Goal: Information Seeking & Learning: Learn about a topic

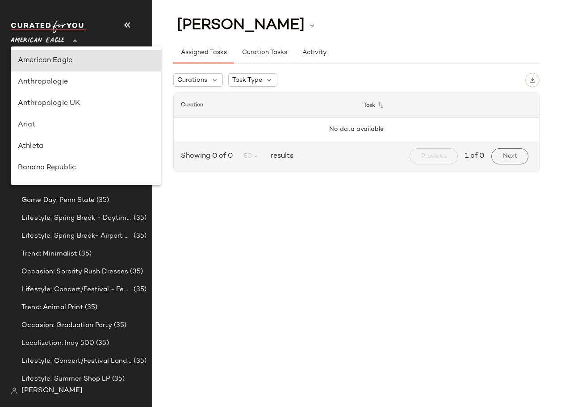
click at [67, 38] on div "American Eagle **" at bounding box center [39, 35] width 57 height 22
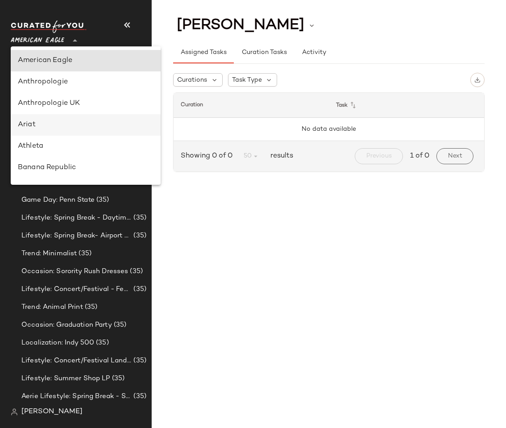
click at [42, 121] on div "Ariat" at bounding box center [86, 125] width 136 height 11
type input "**"
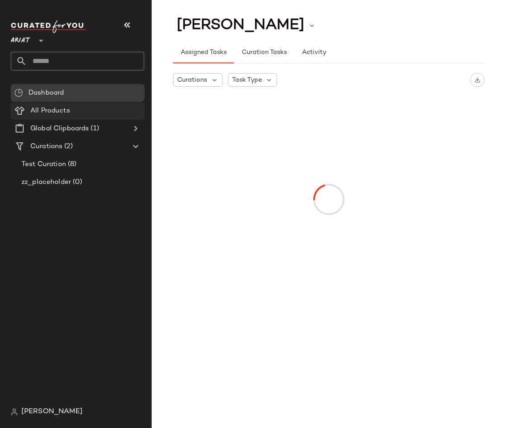
click at [41, 114] on span "All Products" at bounding box center [50, 111] width 40 height 10
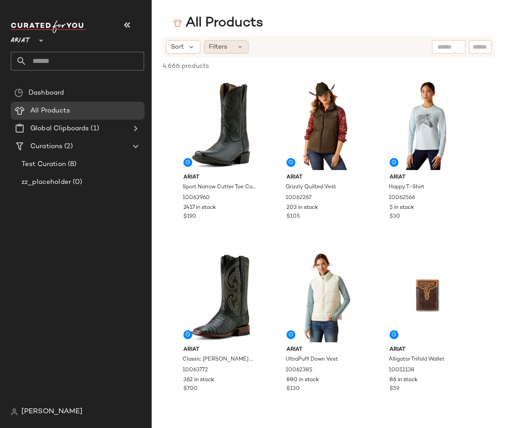
click at [224, 48] on span "Filters" at bounding box center [218, 46] width 18 height 9
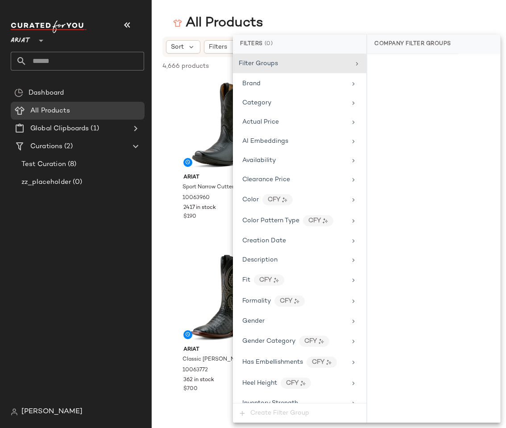
click at [89, 262] on div "Dashboard All Products Global Clipboards (1) Curations (2) Test Curation (8) zz…" at bounding box center [81, 243] width 141 height 319
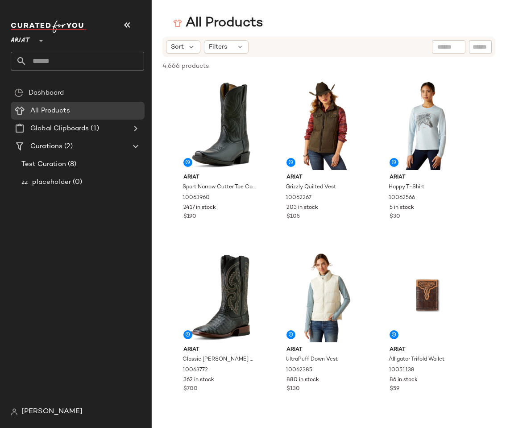
click at [89, 262] on div "Dashboard All Products Global Clipboards (1) Curations (2) Test Curation (8) zz…" at bounding box center [81, 243] width 141 height 319
click at [216, 42] on div "Filters" at bounding box center [226, 46] width 45 height 13
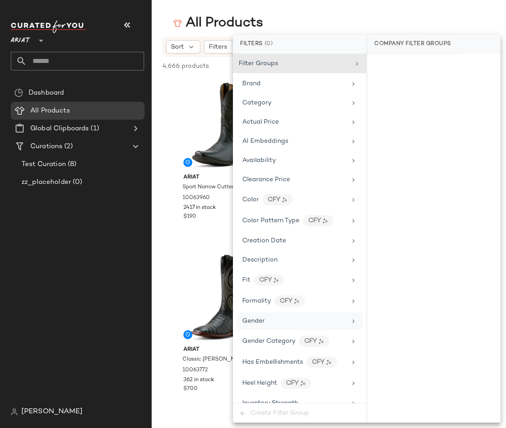
scroll to position [378, 0]
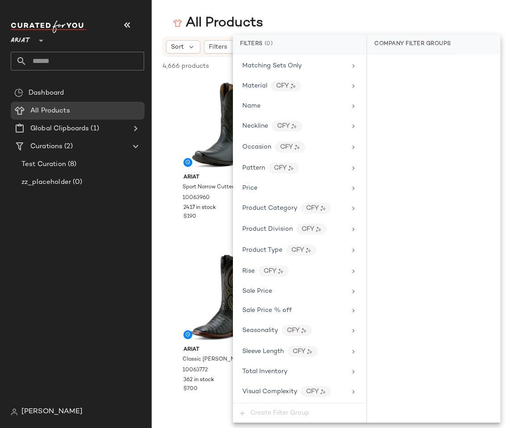
click at [97, 310] on div "Dashboard All Products Global Clipboards (1) Curations (2) Test Curation (8) zz…" at bounding box center [81, 243] width 141 height 319
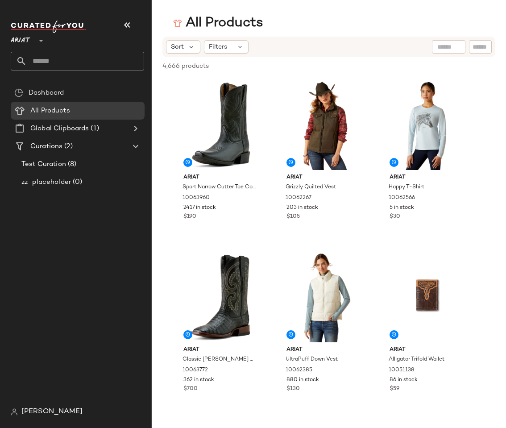
click at [16, 40] on span "Ariat" at bounding box center [21, 38] width 20 height 16
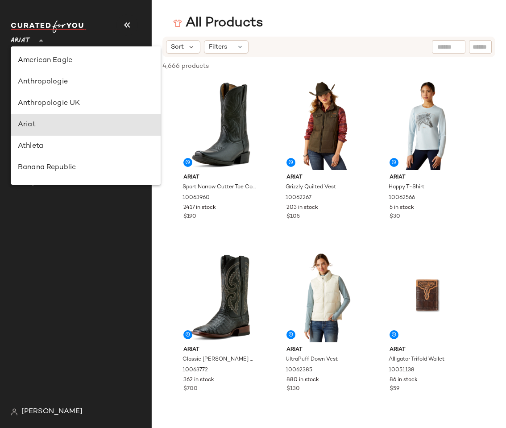
scroll to position [64, 0]
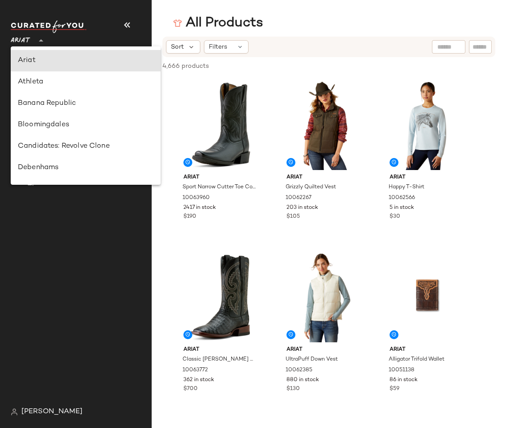
click at [92, 335] on div "Dashboard All Products Global Clipboards (1) Curations (2) Test Curation (8) zz…" at bounding box center [81, 243] width 141 height 319
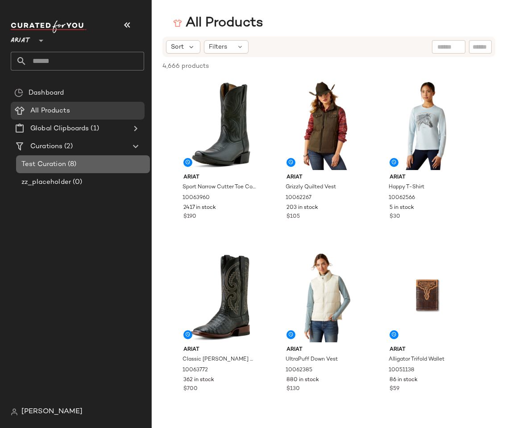
click at [65, 166] on span "Test Curation" at bounding box center [43, 164] width 45 height 10
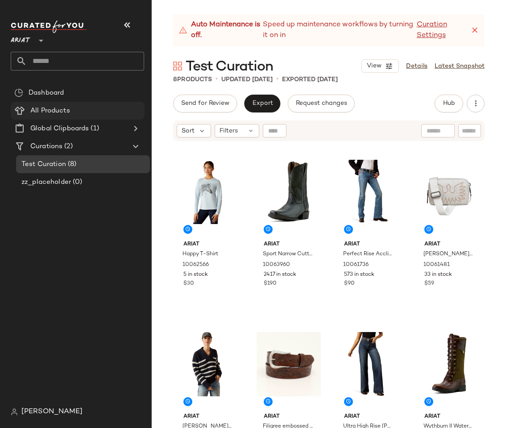
click at [48, 111] on span "All Products" at bounding box center [50, 111] width 40 height 10
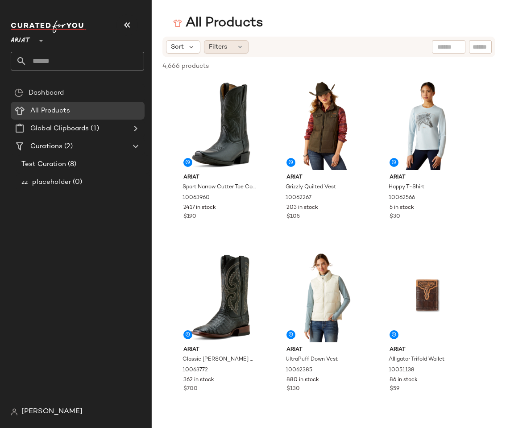
click at [215, 50] on span "Filters" at bounding box center [218, 46] width 18 height 9
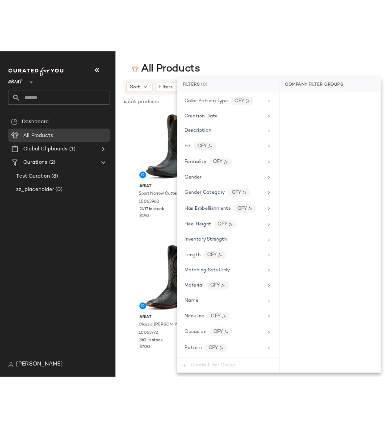
scroll to position [378, 0]
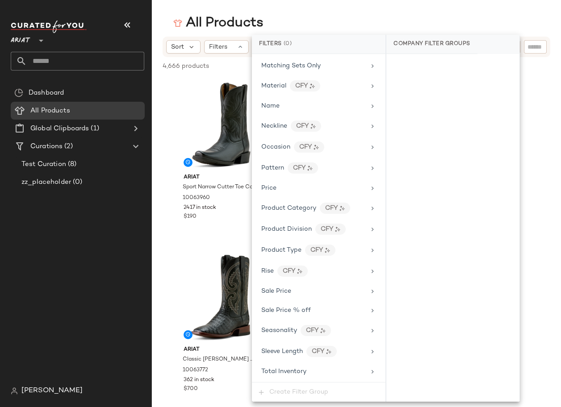
click at [394, 21] on div "All Products" at bounding box center [356, 23] width 409 height 18
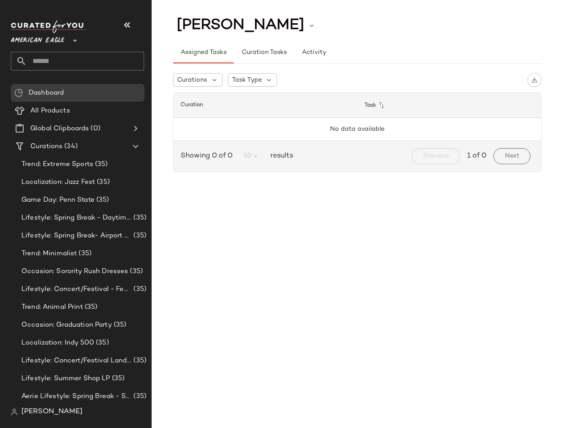
click at [41, 37] on span "American Eagle" at bounding box center [38, 38] width 54 height 16
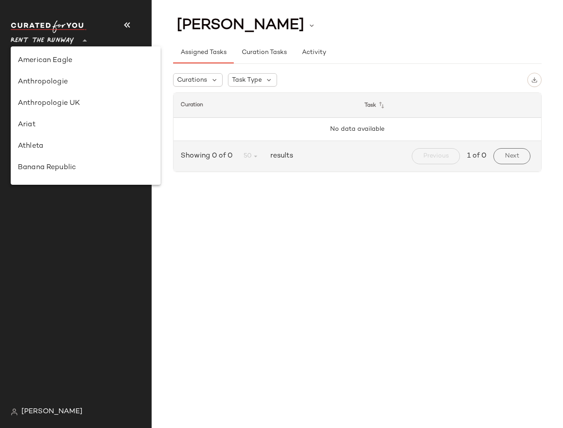
scroll to position [374, 0]
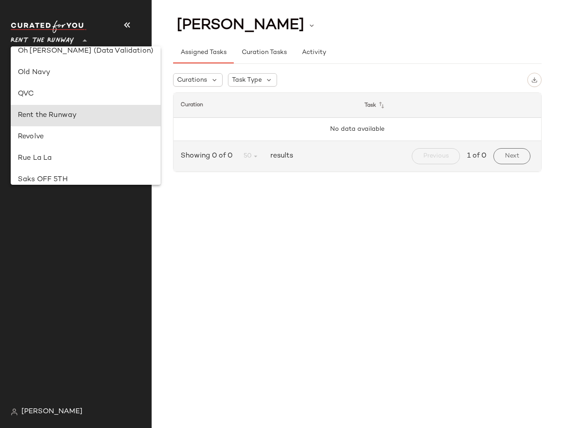
type input "**"
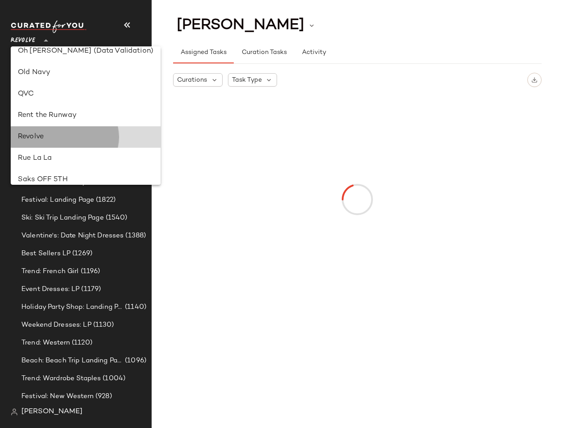
click at [58, 130] on div "Revolve" at bounding box center [86, 136] width 150 height 21
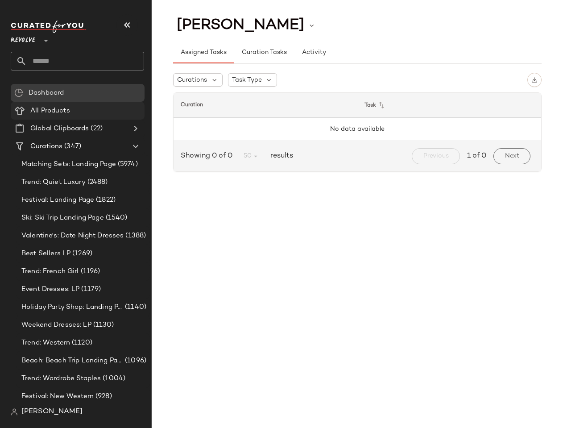
click at [44, 113] on span "All Products" at bounding box center [50, 111] width 40 height 10
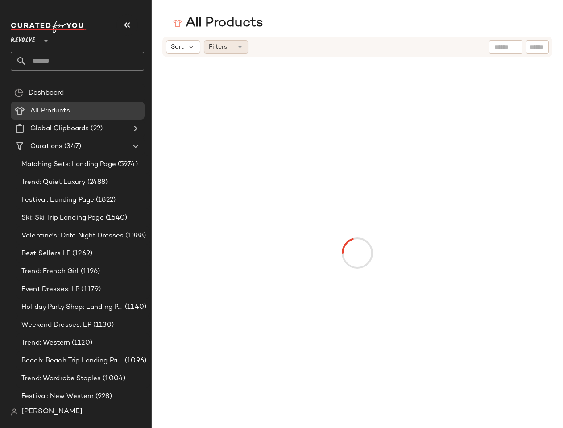
click at [230, 43] on div "Filters" at bounding box center [226, 46] width 45 height 13
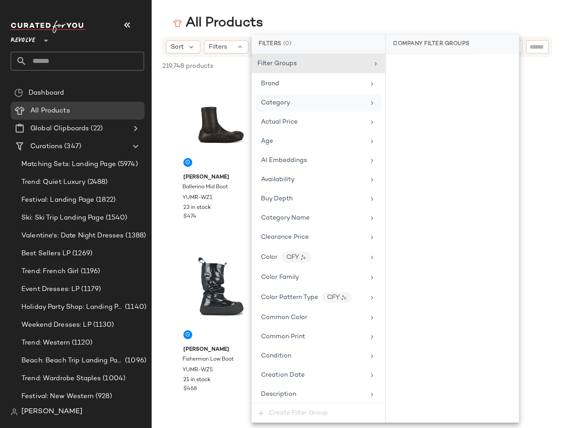
click at [279, 94] on div "Category" at bounding box center [318, 102] width 126 height 17
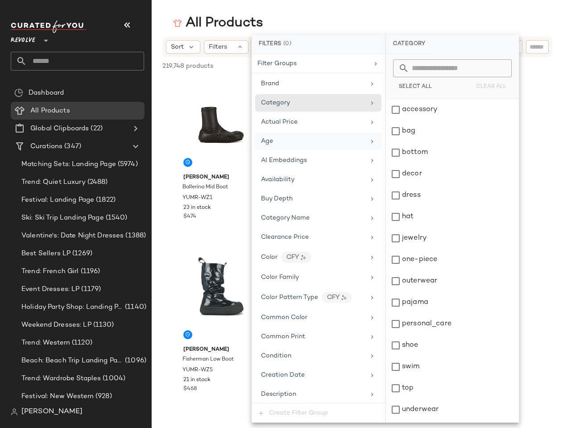
click at [276, 133] on div "Age" at bounding box center [318, 141] width 126 height 17
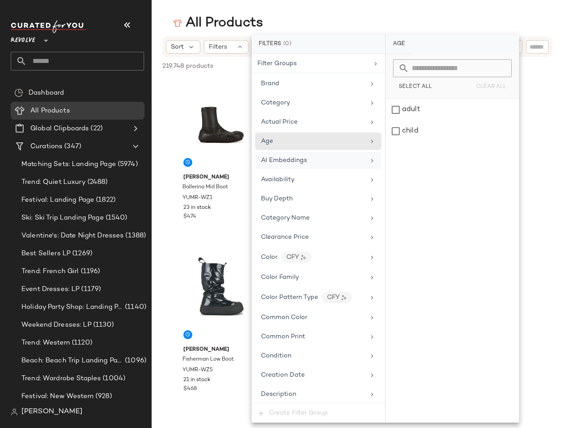
click at [273, 162] on span "AI Embeddings" at bounding box center [284, 160] width 46 height 7
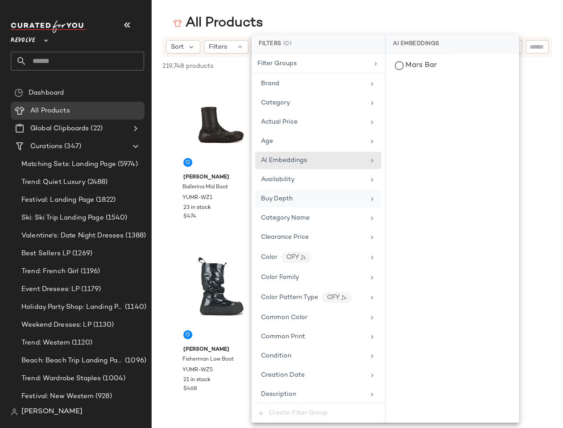
click at [273, 192] on div "Buy Depth" at bounding box center [318, 198] width 126 height 17
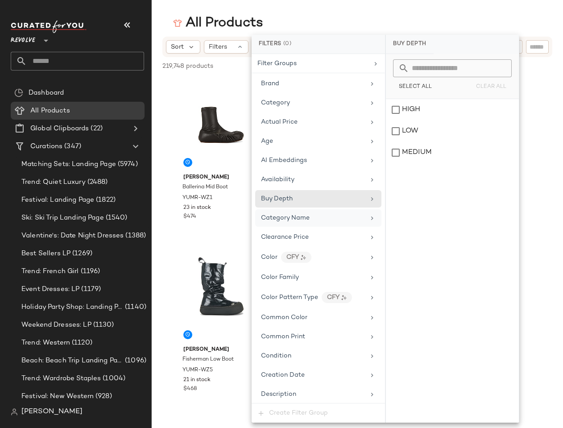
click at [273, 217] on span "Category Name" at bounding box center [285, 218] width 49 height 7
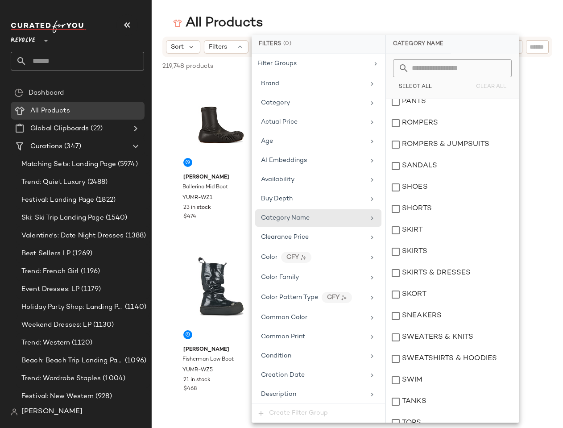
scroll to position [566, 0]
click at [321, 5] on main "All Products Sort Filters 219,748 products • 0 selected Deselect All Yume Yume …" at bounding box center [281, 214] width 563 height 428
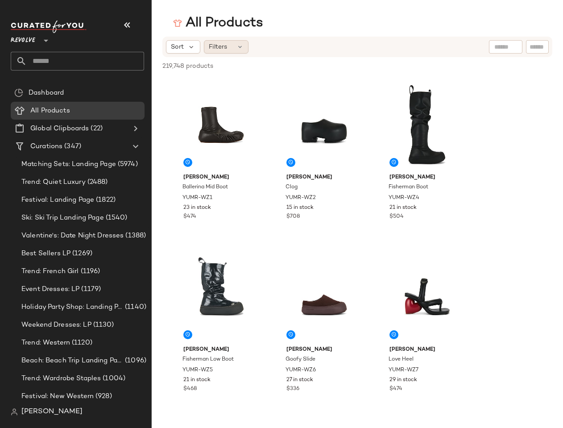
click at [238, 45] on icon at bounding box center [240, 46] width 7 height 7
click at [220, 46] on span "Filters" at bounding box center [218, 46] width 18 height 9
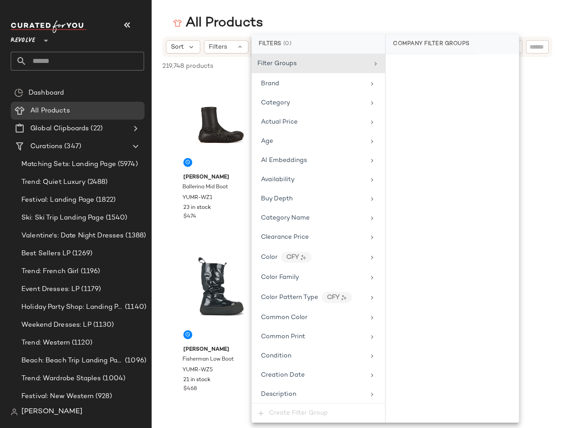
click at [378, 14] on div "All Products" at bounding box center [358, 23] width 412 height 18
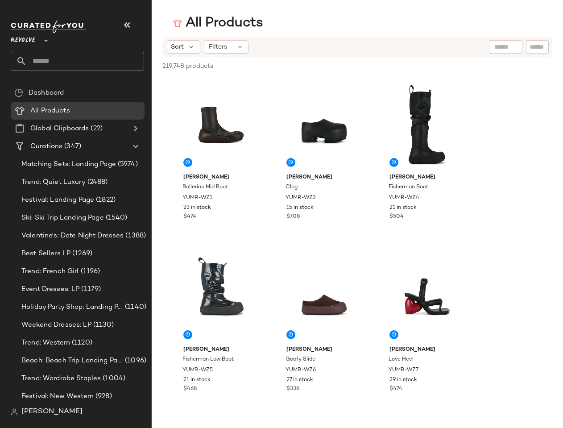
click at [37, 44] on div "Revolve **" at bounding box center [25, 35] width 28 height 22
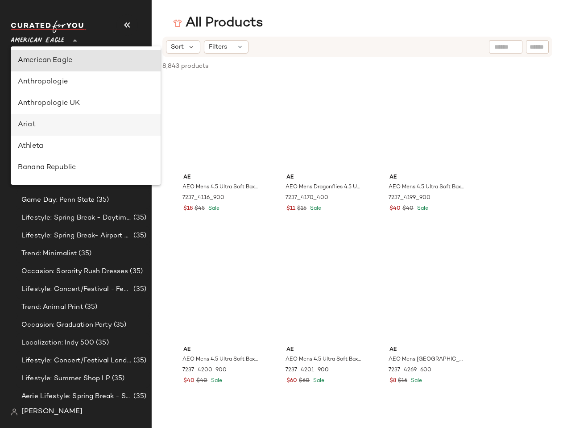
click at [32, 125] on div "Ariat" at bounding box center [86, 125] width 136 height 11
type input "**"
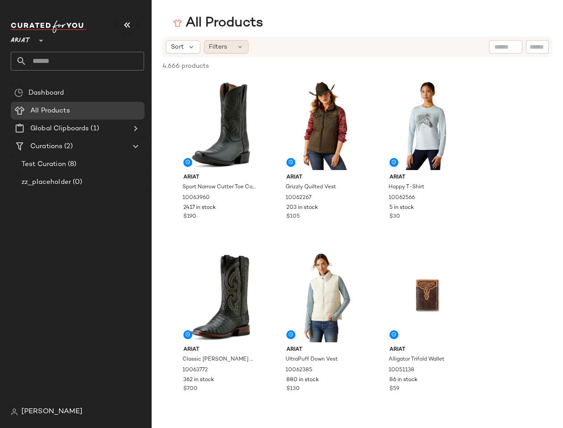
click at [212, 45] on span "Filters" at bounding box center [218, 46] width 18 height 9
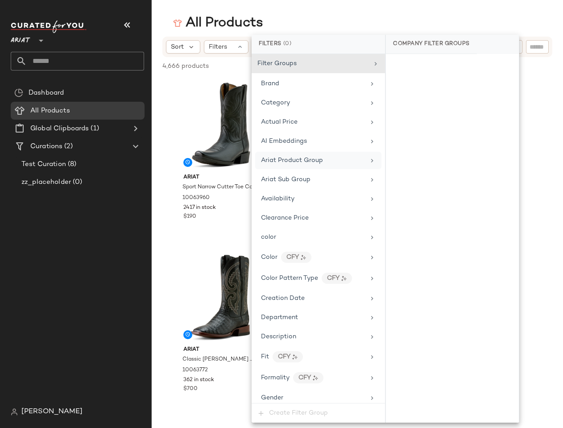
click at [308, 162] on span "Ariat Product Group" at bounding box center [292, 160] width 62 height 7
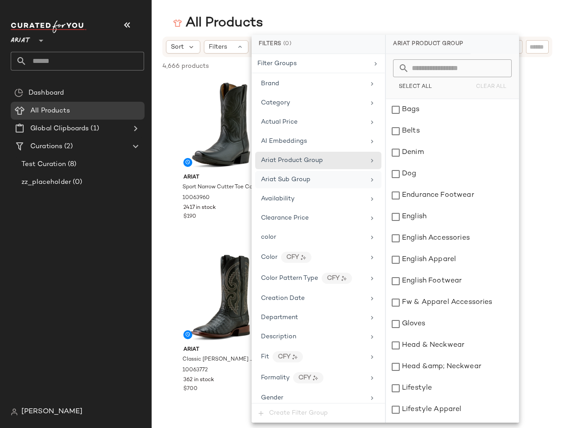
click at [292, 184] on div "Ariat Sub Group" at bounding box center [286, 179] width 50 height 9
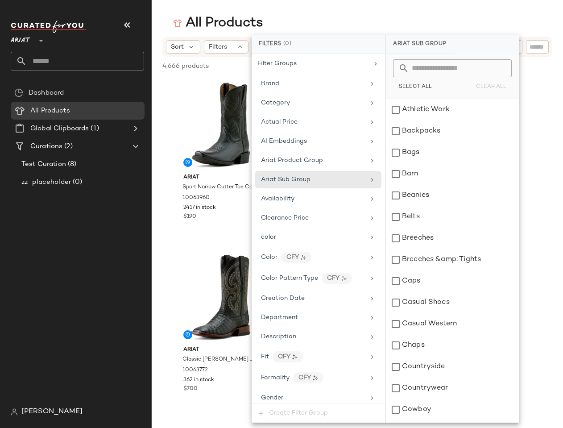
click at [367, 32] on div "All Products Sort Filters 4,666 products • 0 selected Deselect All Ariat Sport …" at bounding box center [281, 221] width 563 height 414
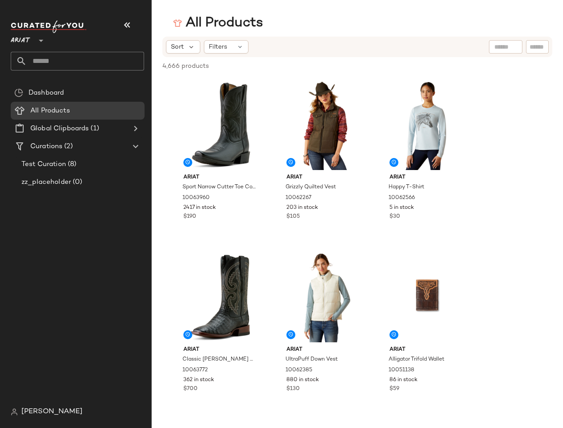
click at [355, 34] on div "All Products Sort Filters 4,666 products • 0 selected Deselect All Ariat Sport …" at bounding box center [281, 221] width 563 height 414
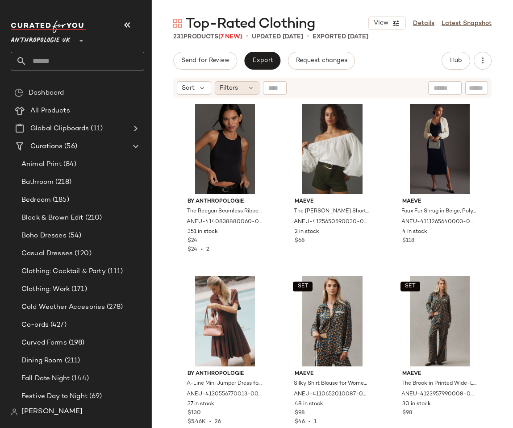
click at [226, 90] on span "Filters" at bounding box center [229, 87] width 18 height 9
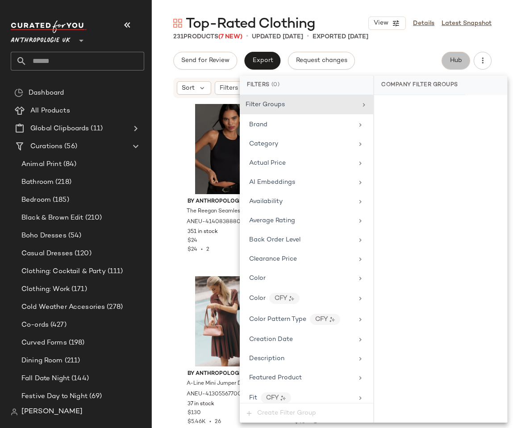
click at [442, 65] on button "Hub" at bounding box center [455, 61] width 29 height 18
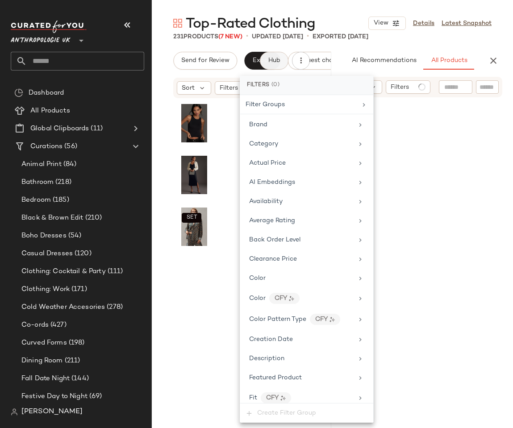
scroll to position [0, 58]
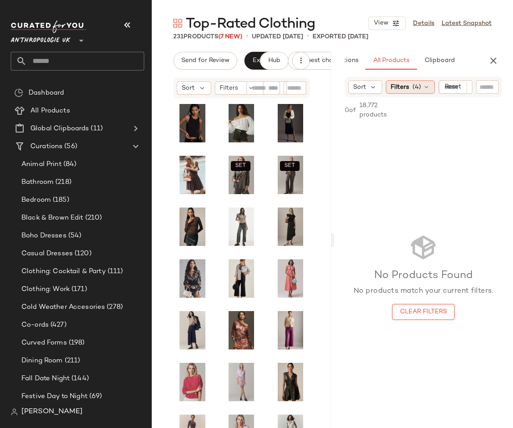
click at [403, 83] on span "Filters" at bounding box center [400, 87] width 18 height 9
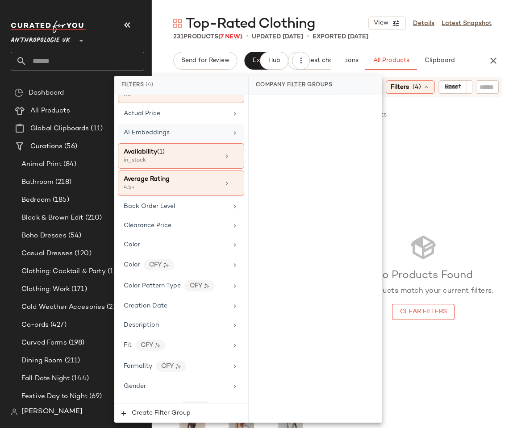
scroll to position [0, 0]
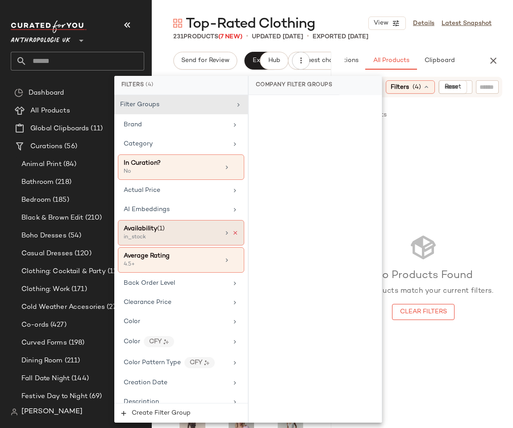
click at [233, 233] on icon at bounding box center [235, 233] width 6 height 6
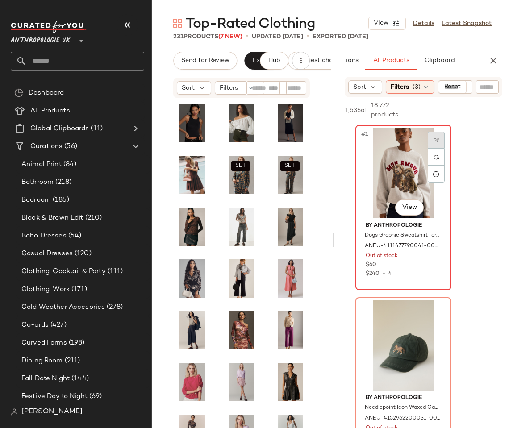
click at [436, 138] on img at bounding box center [435, 139] width 5 height 5
click at [197, 17] on span "Top-Rated Clothing" at bounding box center [250, 24] width 129 height 18
